Goal: Information Seeking & Learning: Compare options

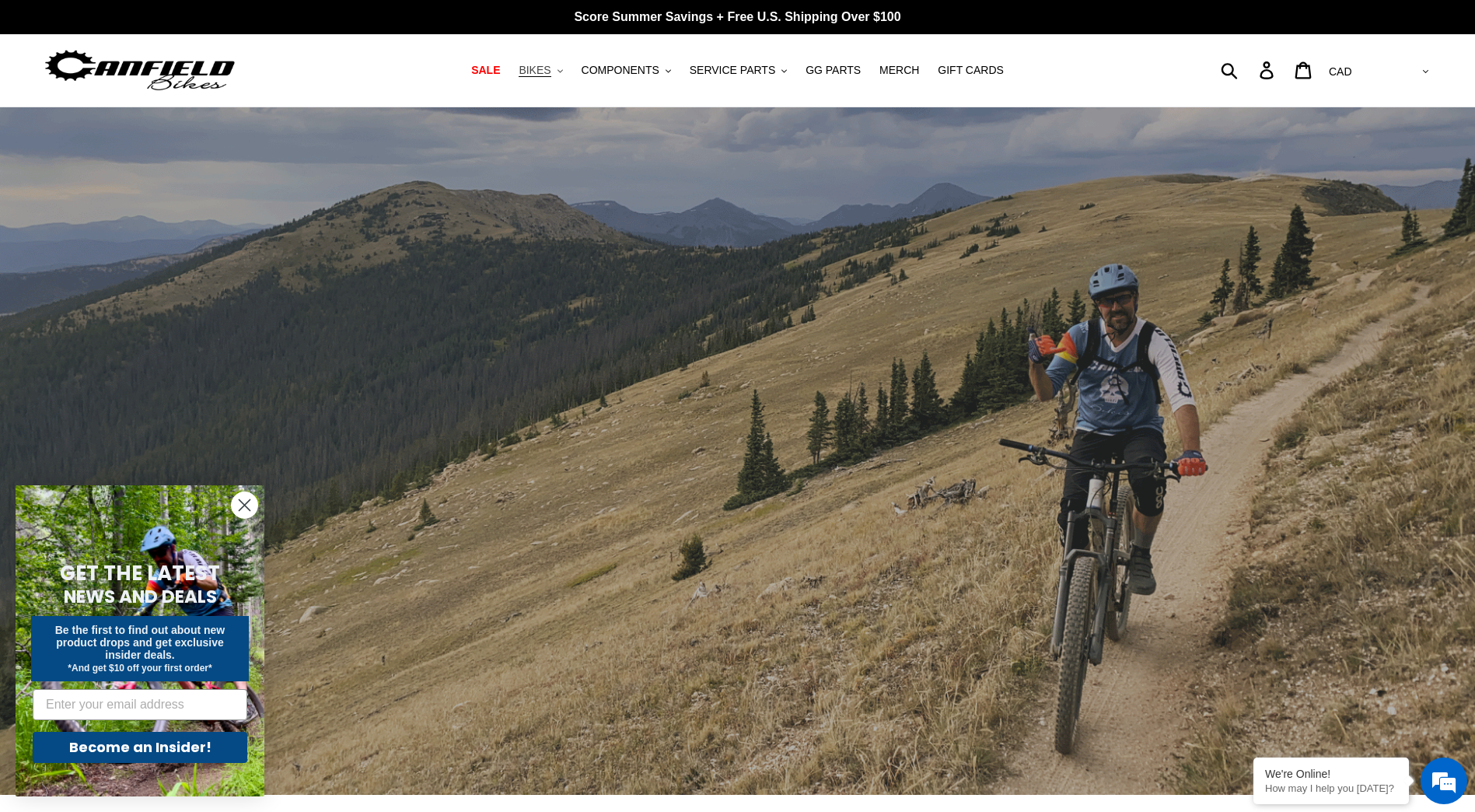
click at [548, 68] on span "BIKES" at bounding box center [534, 70] width 32 height 13
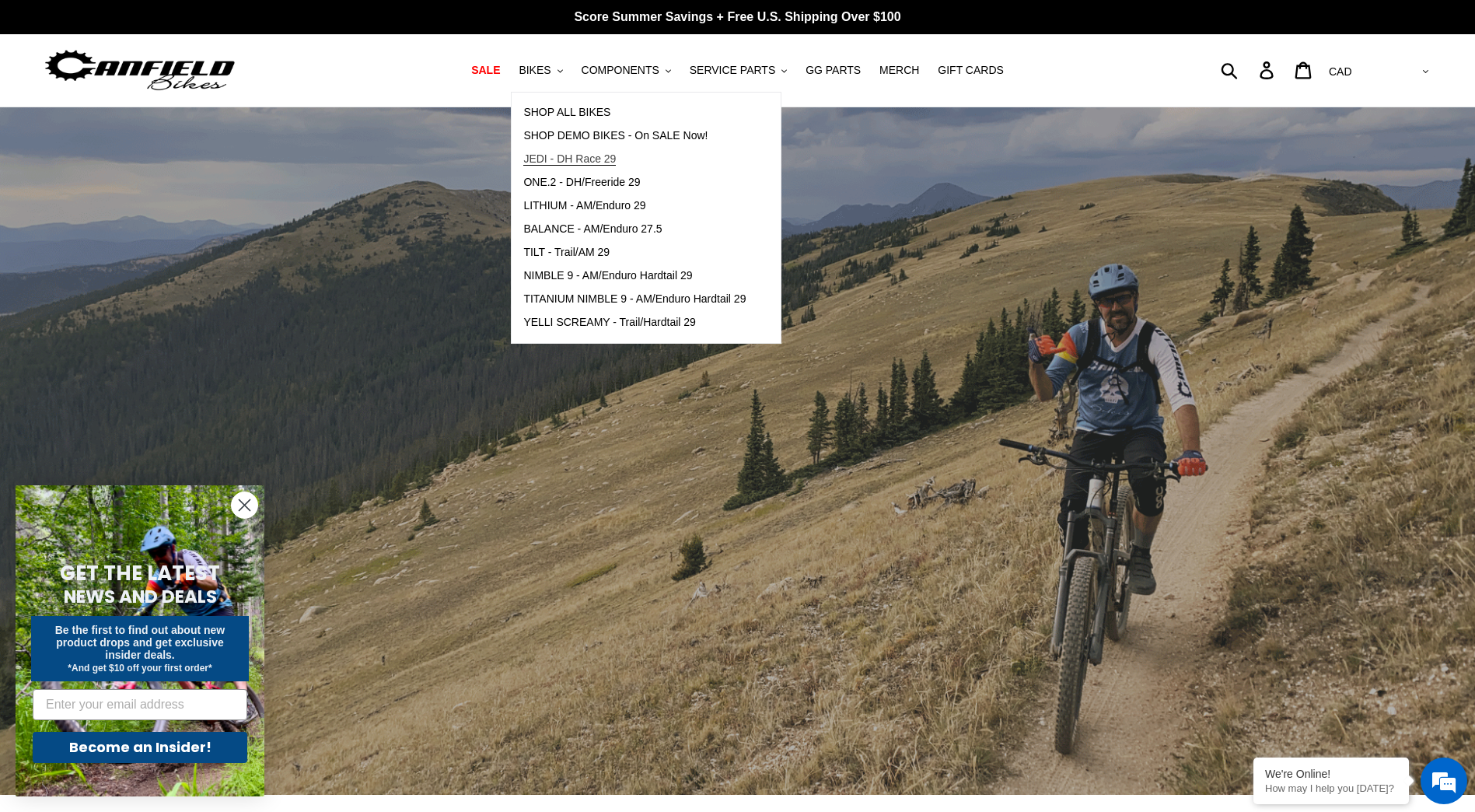
click at [608, 158] on span "JEDI - DH Race 29" at bounding box center [569, 159] width 93 height 13
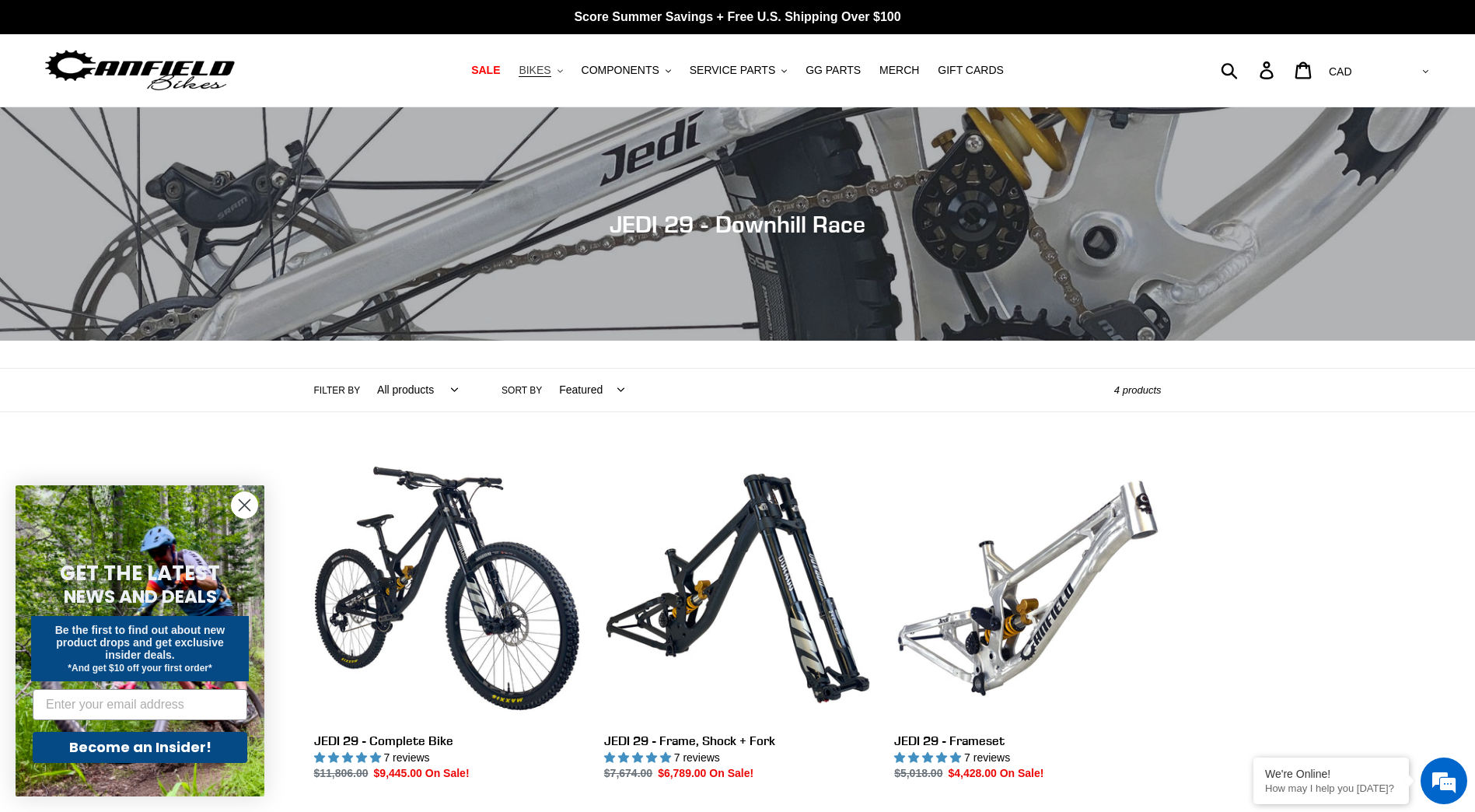
click at [550, 73] on span "BIKES" at bounding box center [534, 70] width 32 height 13
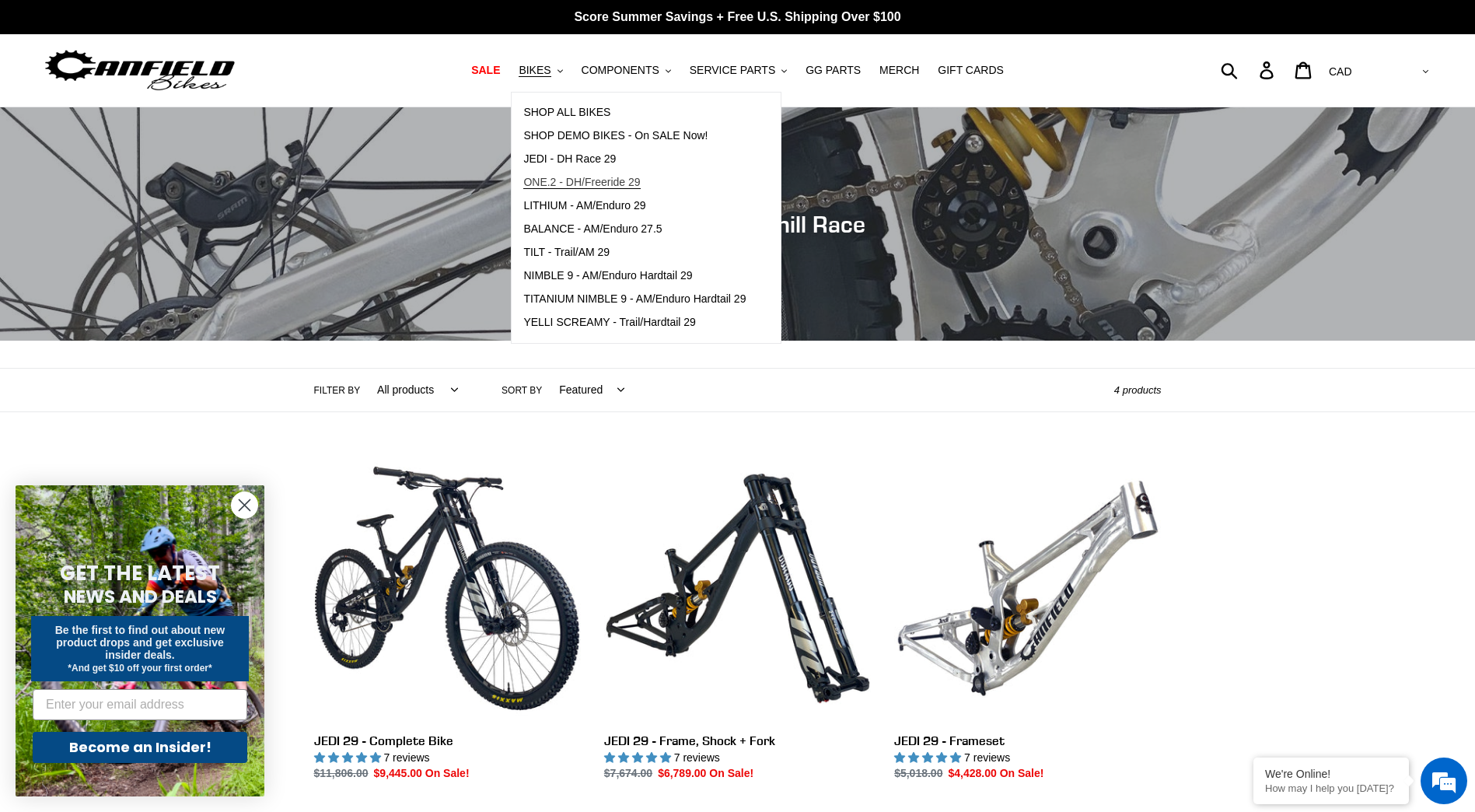
click at [581, 180] on span "ONE.2 - DH/Freeride 29" at bounding box center [582, 183] width 117 height 13
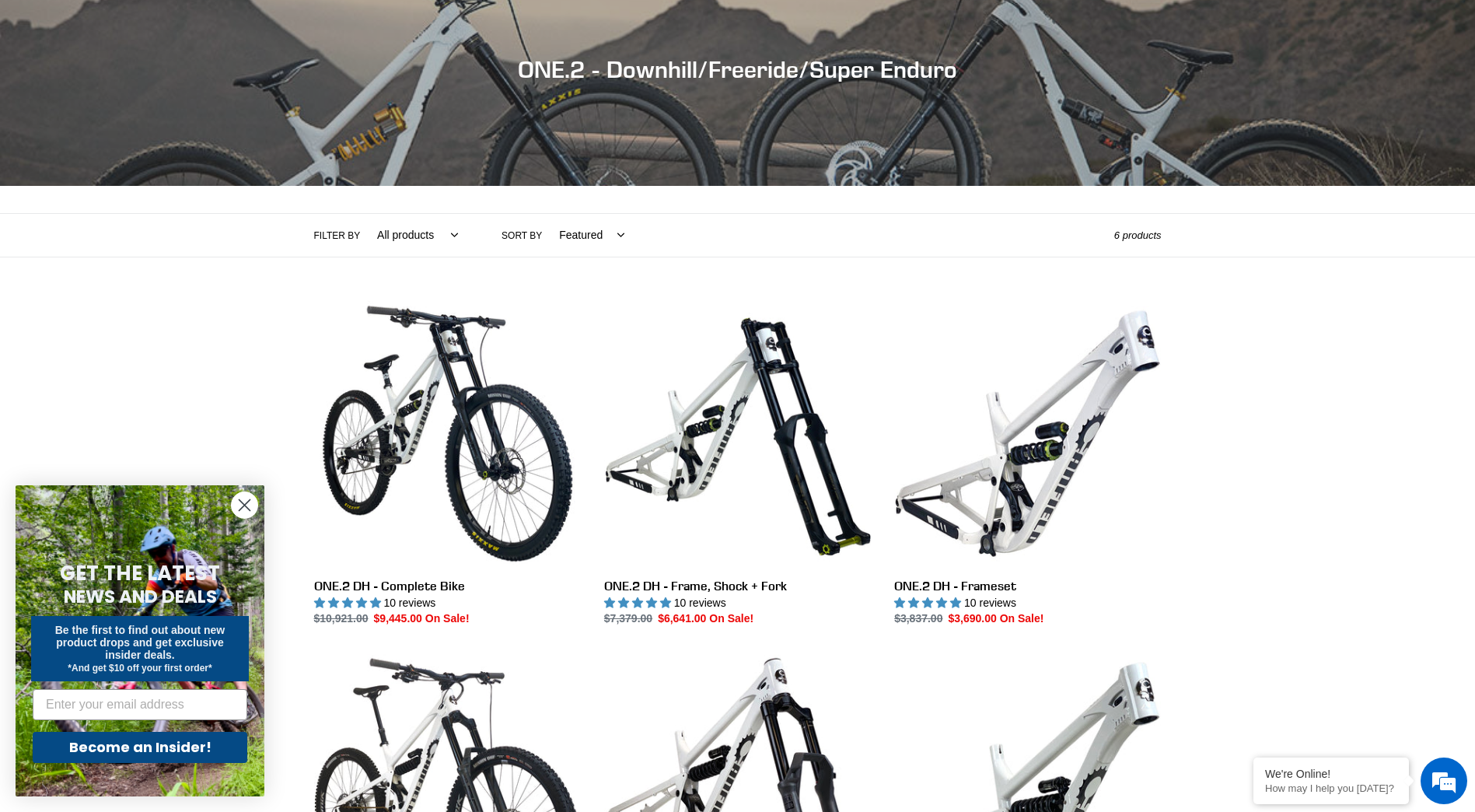
scroll to position [156, 0]
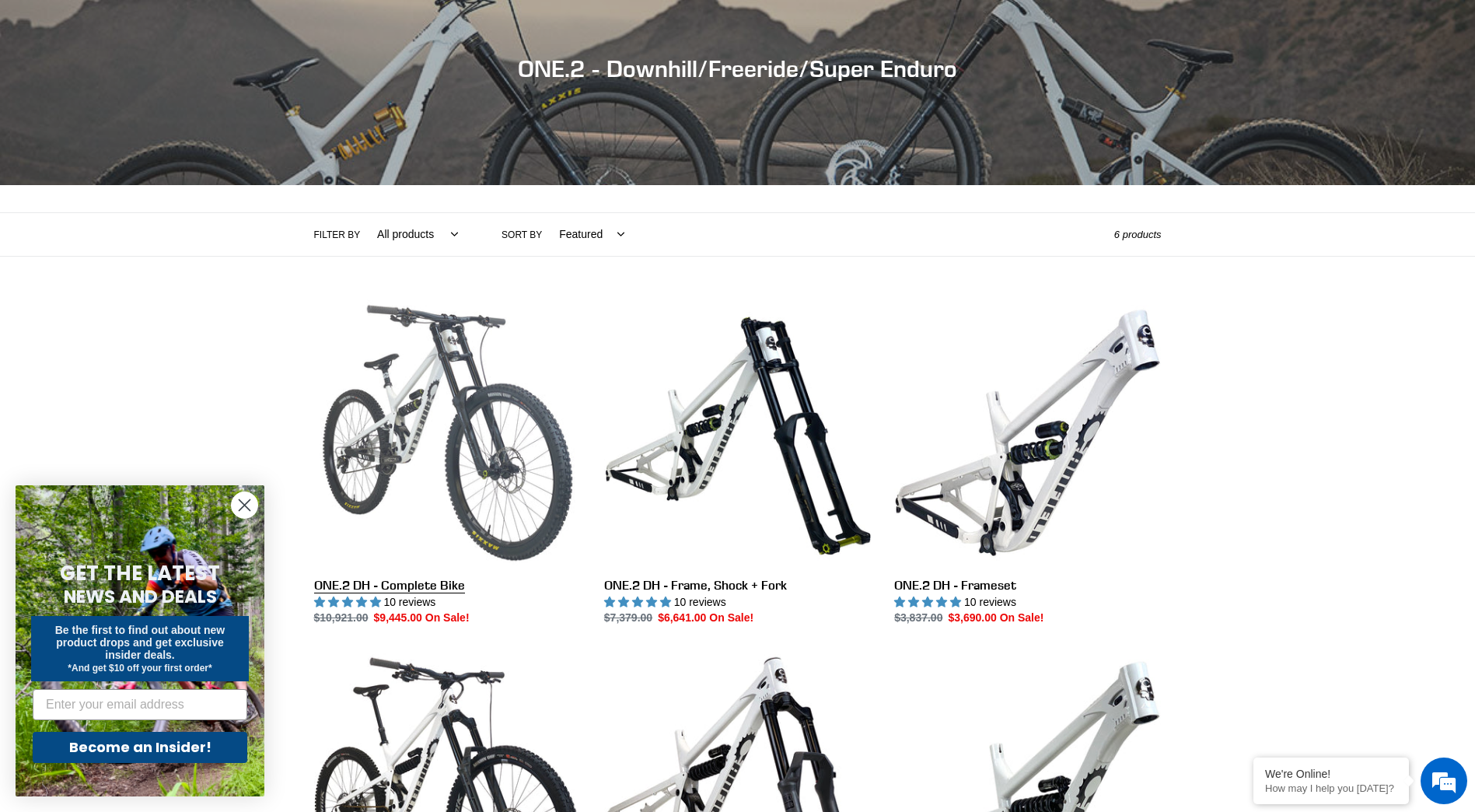
click at [407, 419] on link "ONE.2 DH - Complete Bike" at bounding box center [448, 463] width 267 height 328
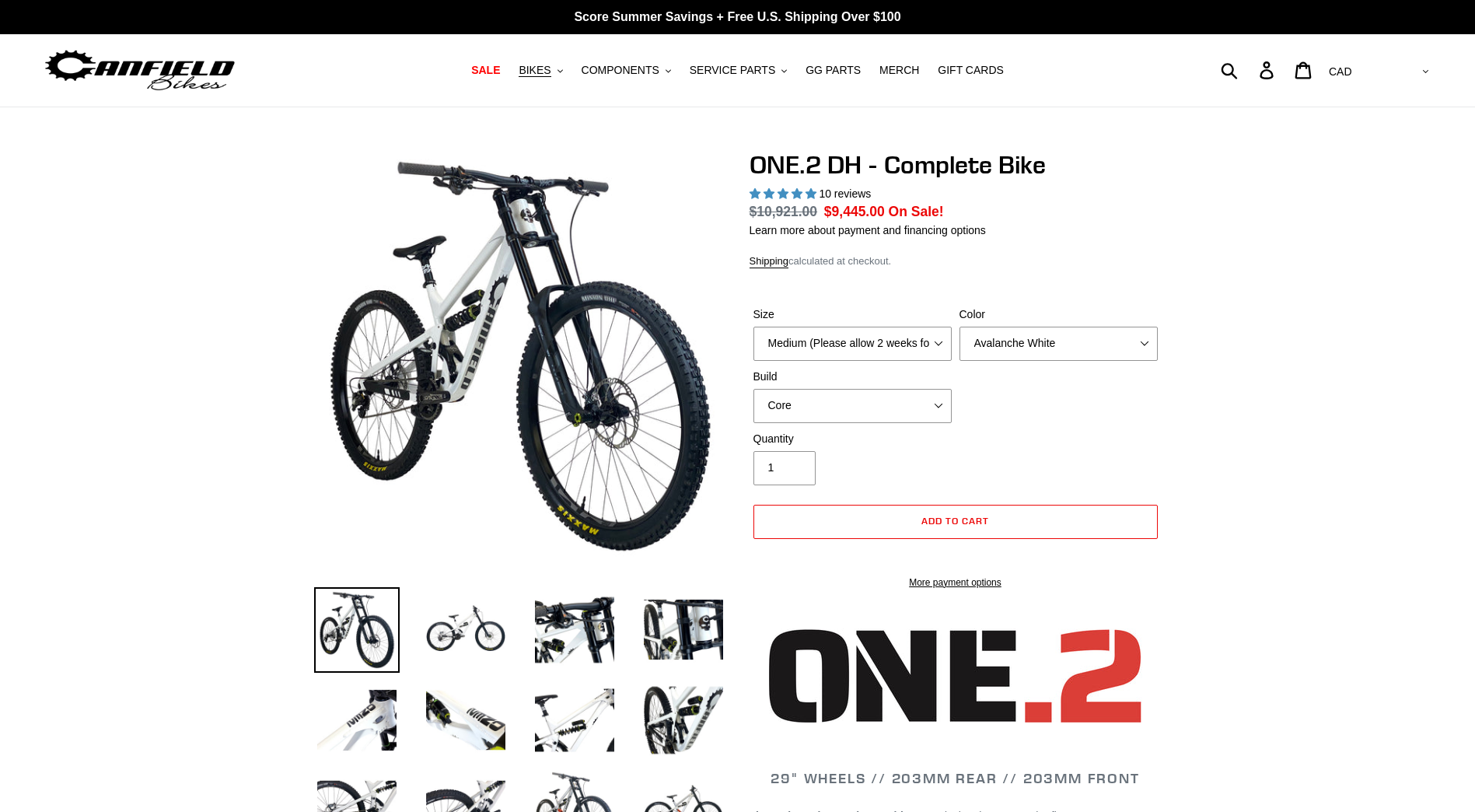
select select "highest-rating"
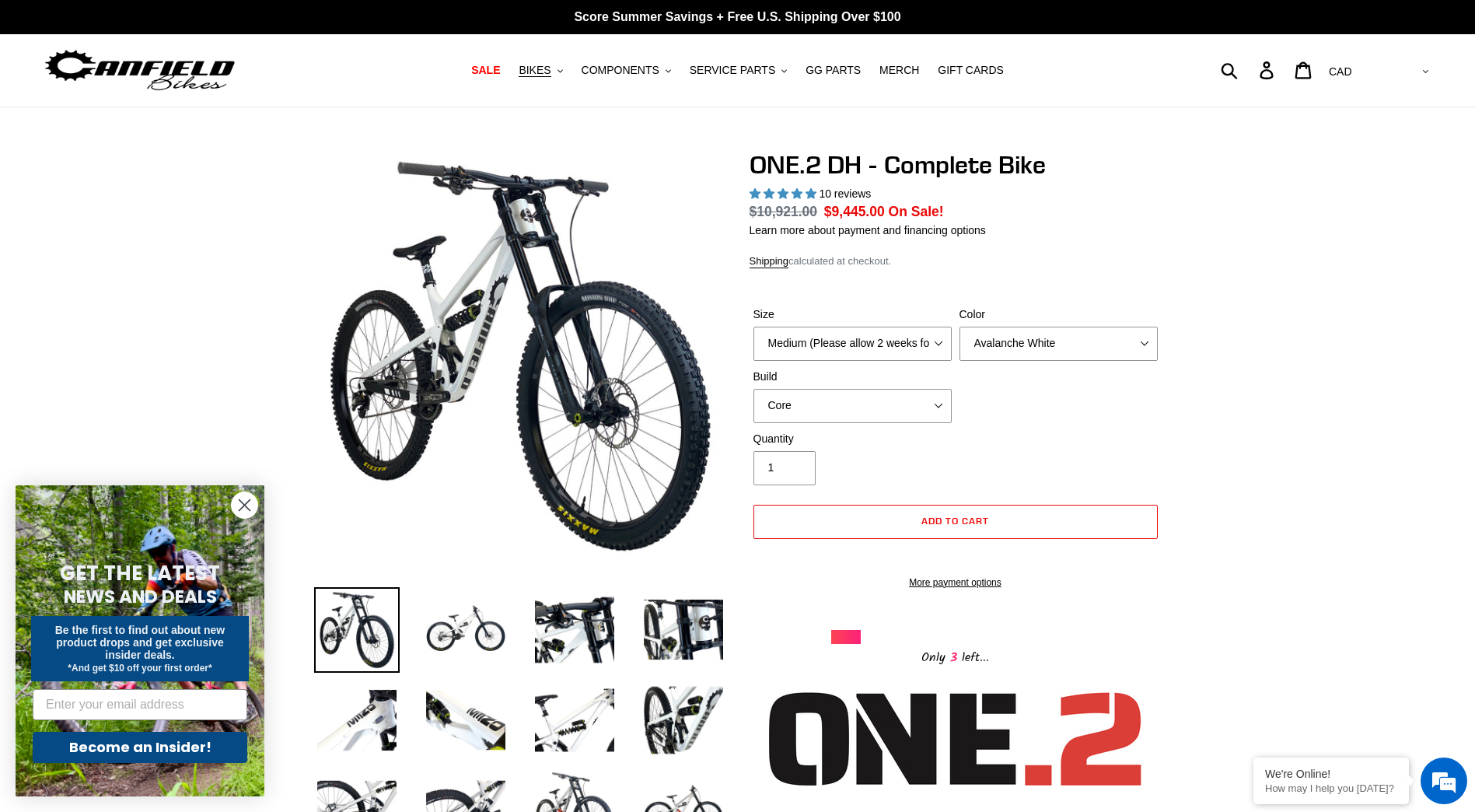
click at [240, 509] on icon "Close dialog" at bounding box center [244, 505] width 11 height 11
